Goal: Task Accomplishment & Management: Use online tool/utility

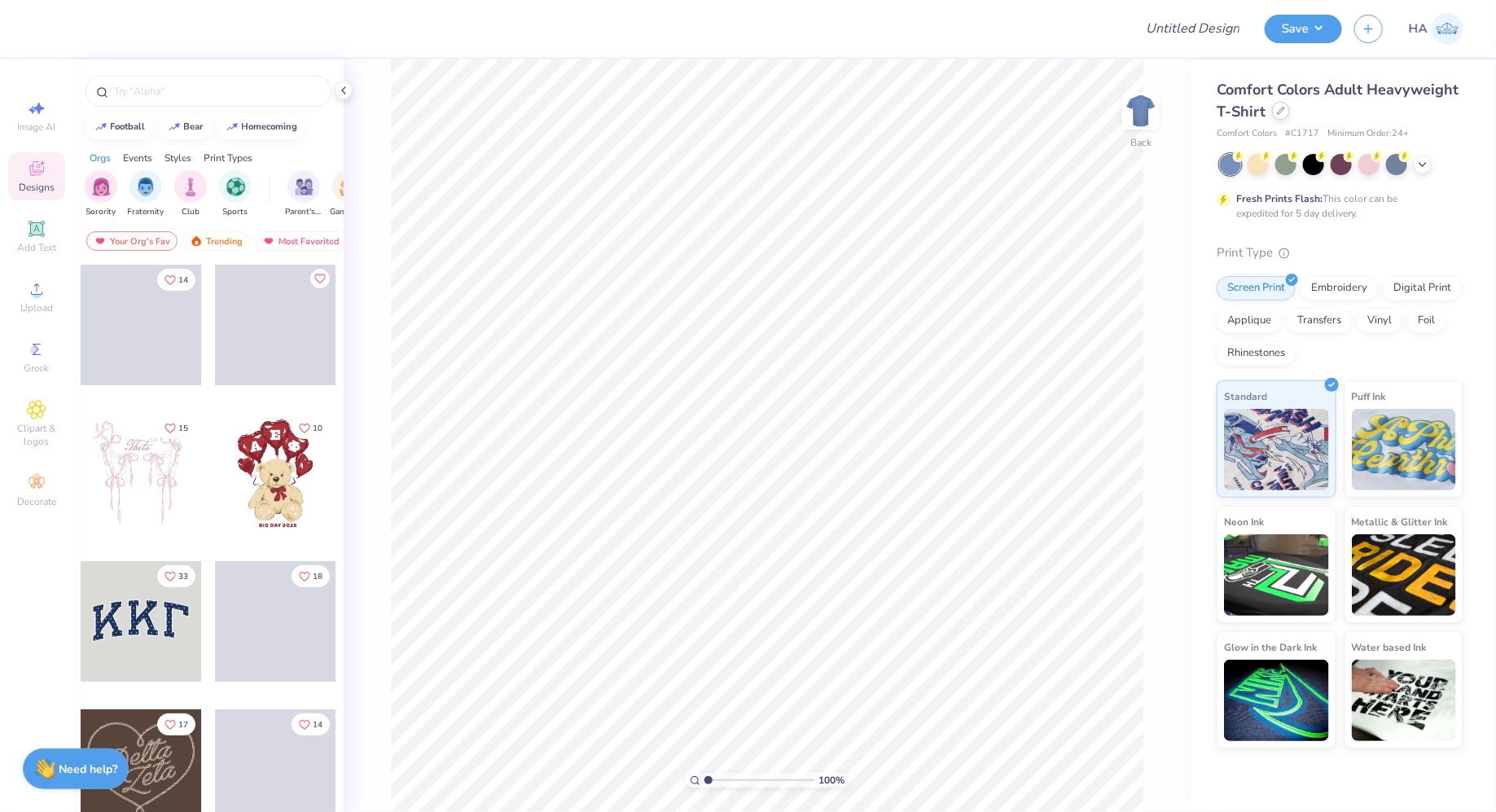
click at [1279, 117] on div at bounding box center [1281, 111] width 18 height 18
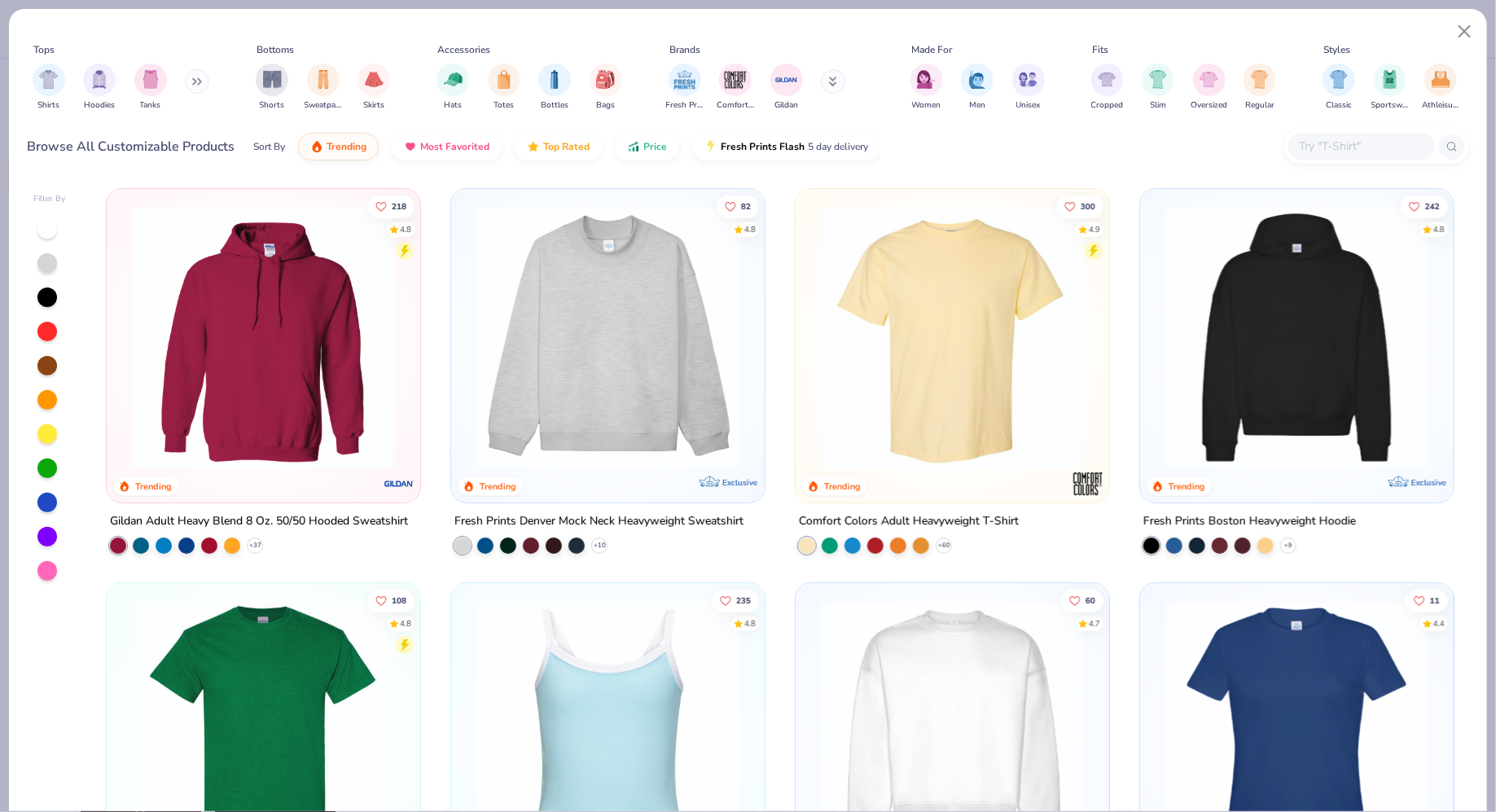
click at [591, 315] on img at bounding box center [607, 337] width 281 height 264
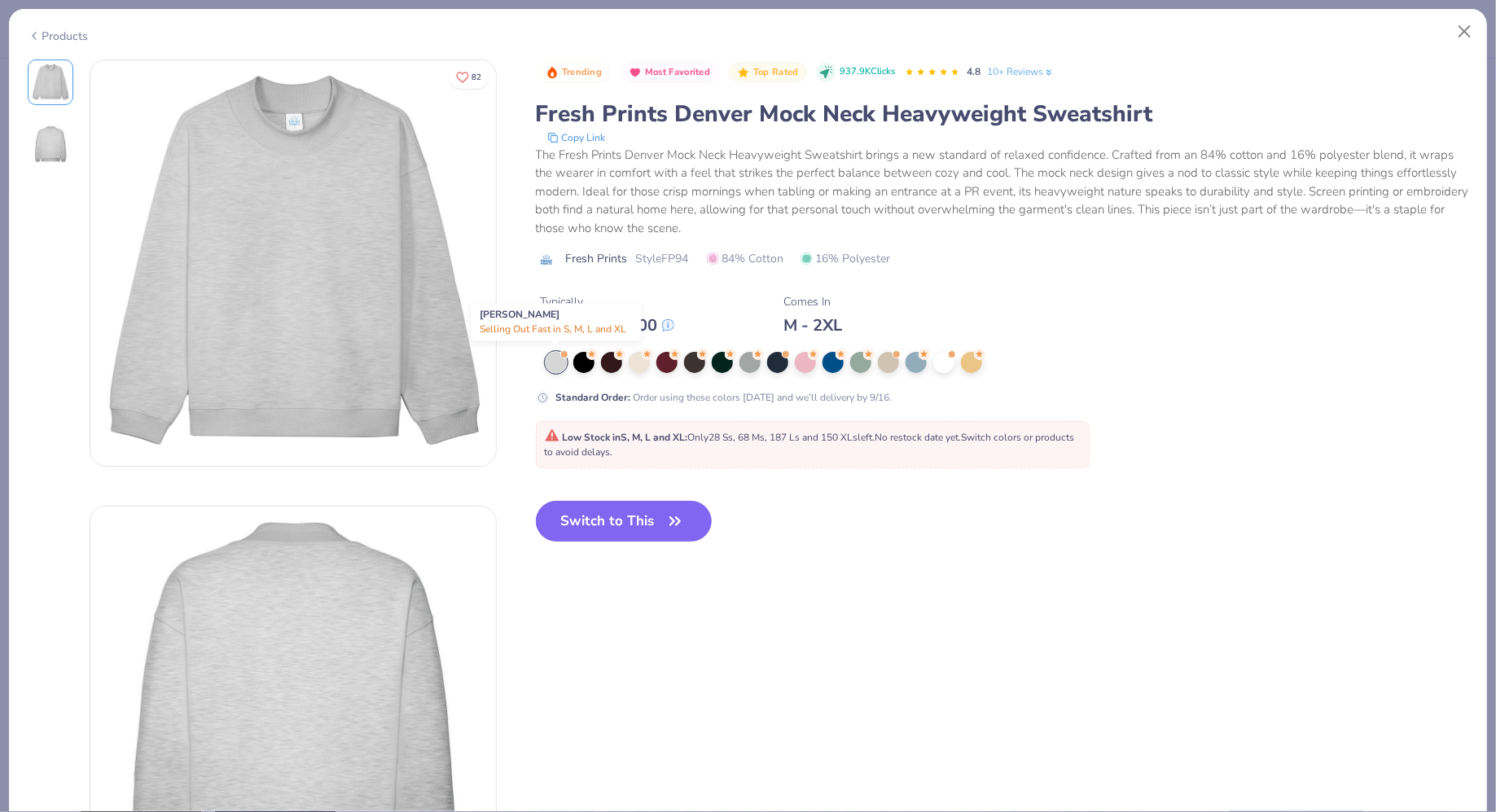
click at [549, 364] on div at bounding box center [556, 362] width 21 height 21
click at [674, 254] on span "Style FP94" at bounding box center [662, 258] width 53 height 17
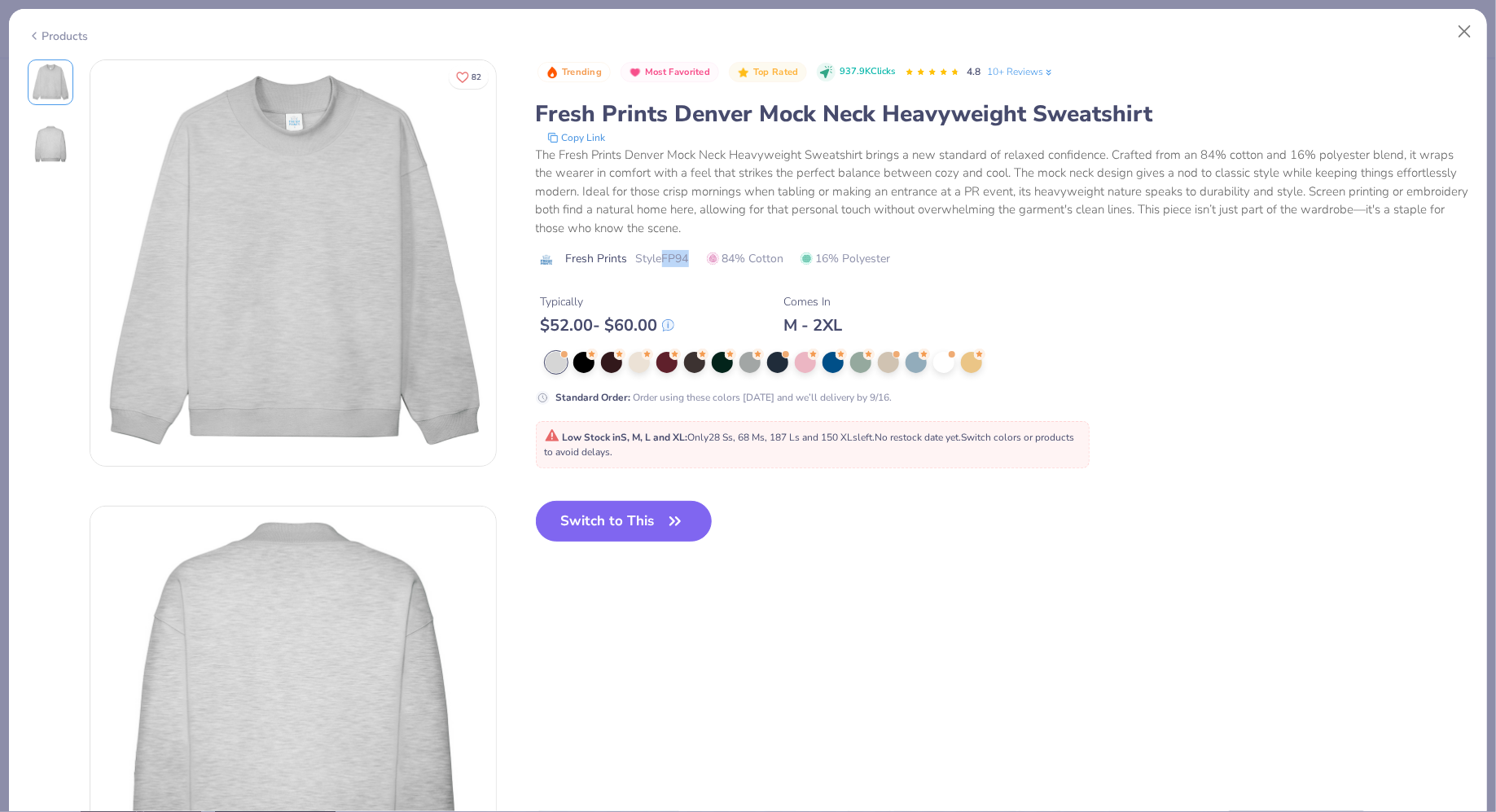
copy span "FP94"
